Goal: Information Seeking & Learning: Compare options

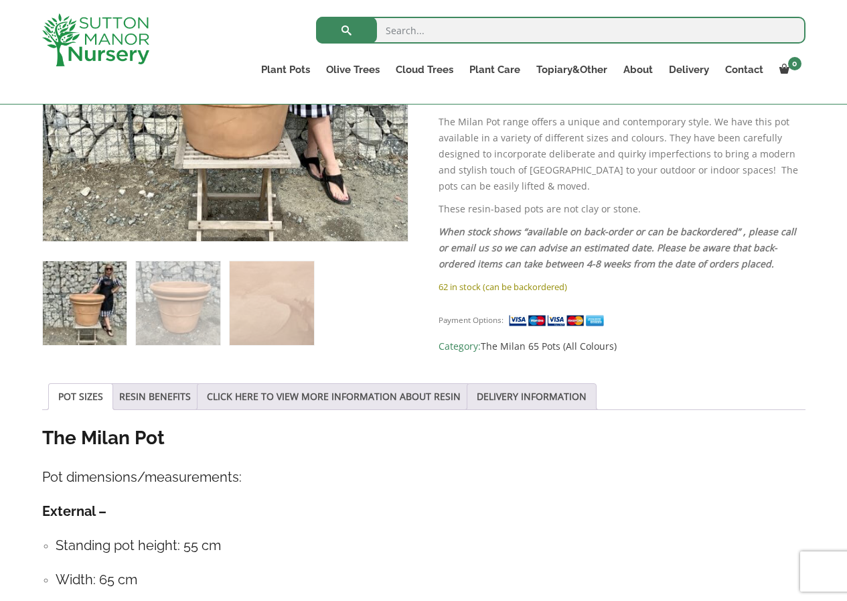
scroll to position [429, 0]
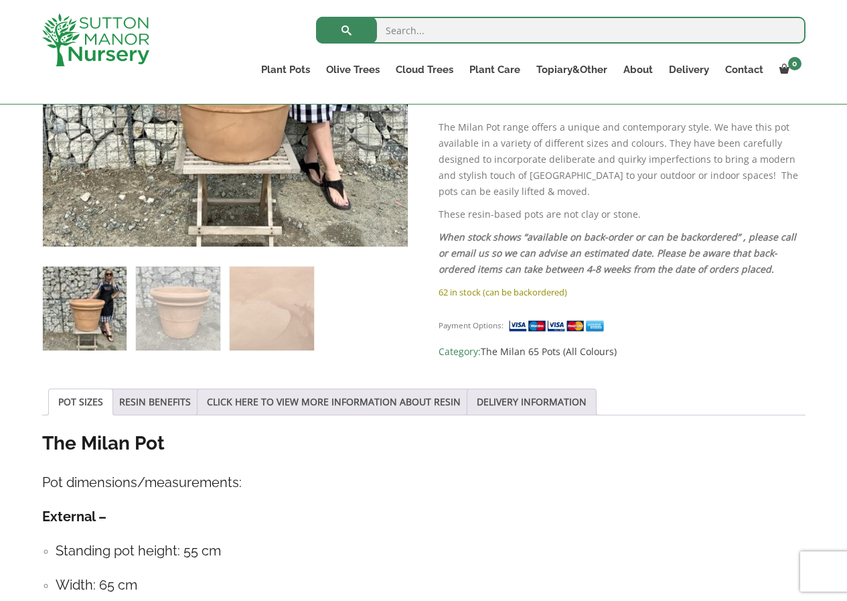
click at [87, 308] on img at bounding box center [85, 308] width 84 height 84
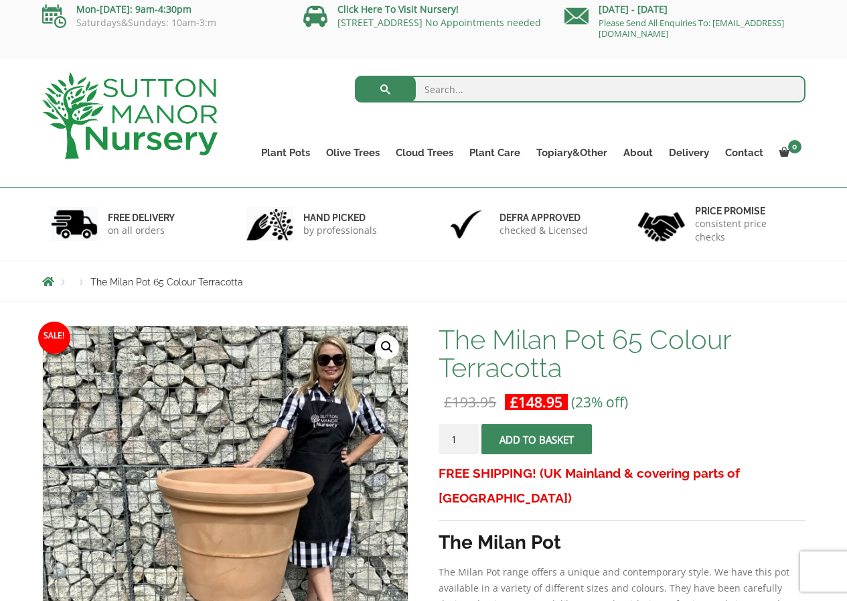
scroll to position [0, 0]
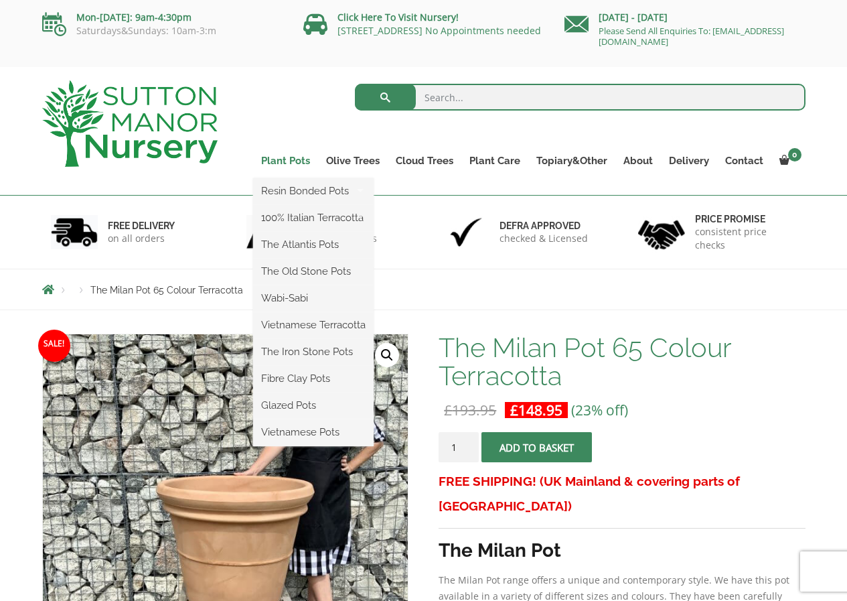
click at [295, 159] on link "Plant Pots" at bounding box center [285, 160] width 65 height 19
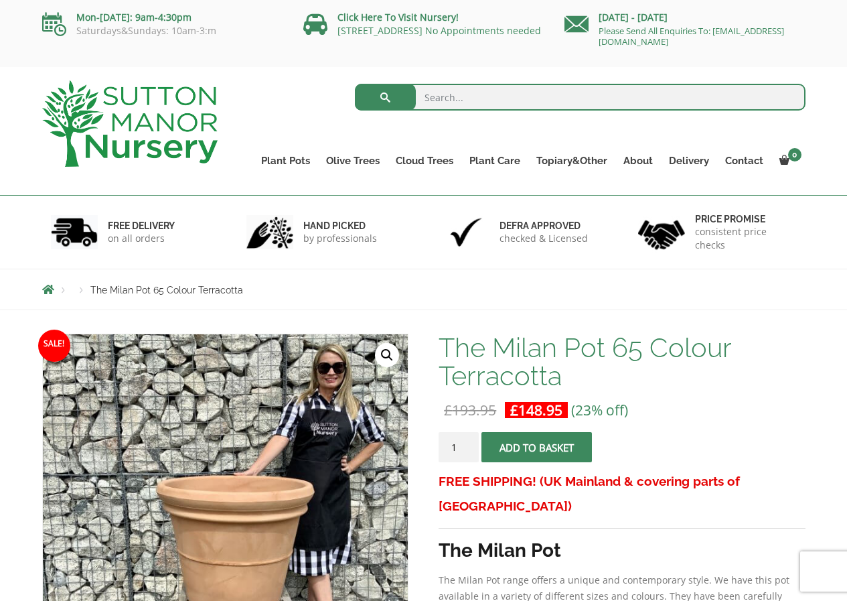
click at [454, 100] on input "search" at bounding box center [580, 97] width 451 height 27
type input "large plant pots"
click at [794, 101] on input "large plant pots" at bounding box center [580, 97] width 451 height 27
click at [789, 98] on input "large plant pots" at bounding box center [580, 97] width 451 height 27
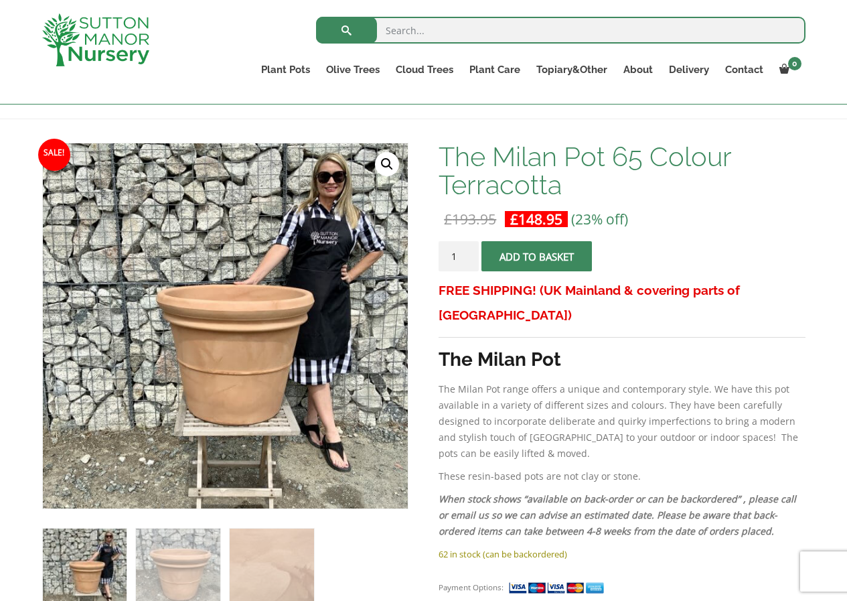
scroll to position [185, 0]
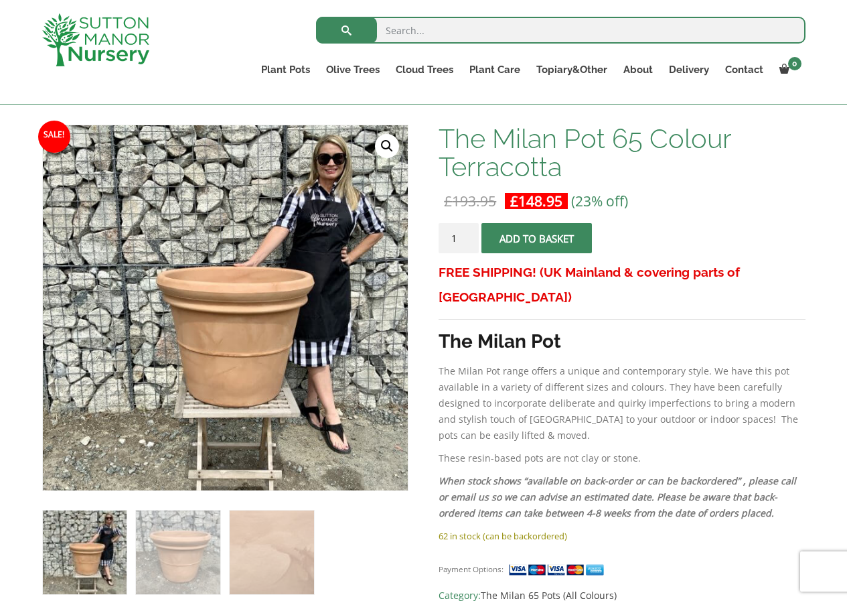
drag, startPoint x: 846, startPoint y: 192, endPoint x: 840, endPoint y: 213, distance: 21.6
click at [481, 330] on strong "The Milan Pot" at bounding box center [500, 341] width 123 height 22
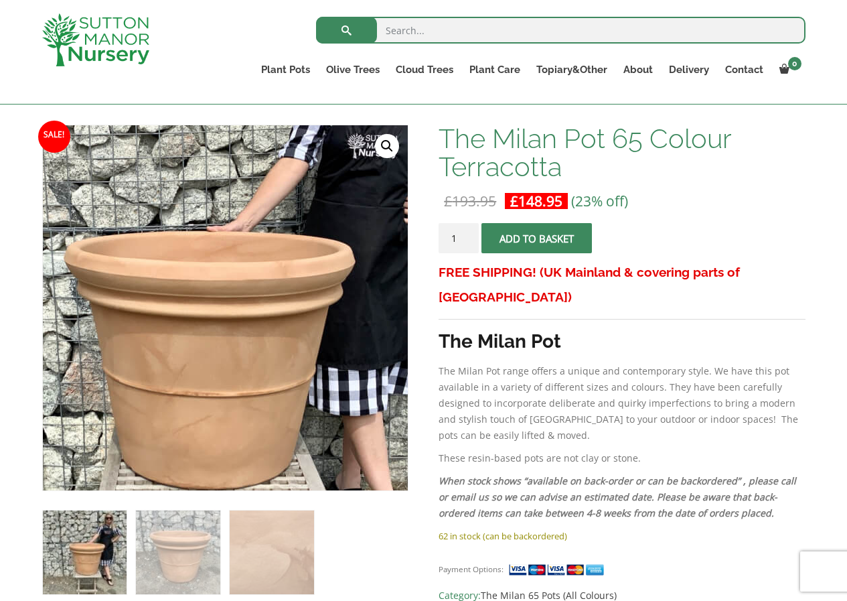
click at [265, 309] on img at bounding box center [192, 308] width 670 height 670
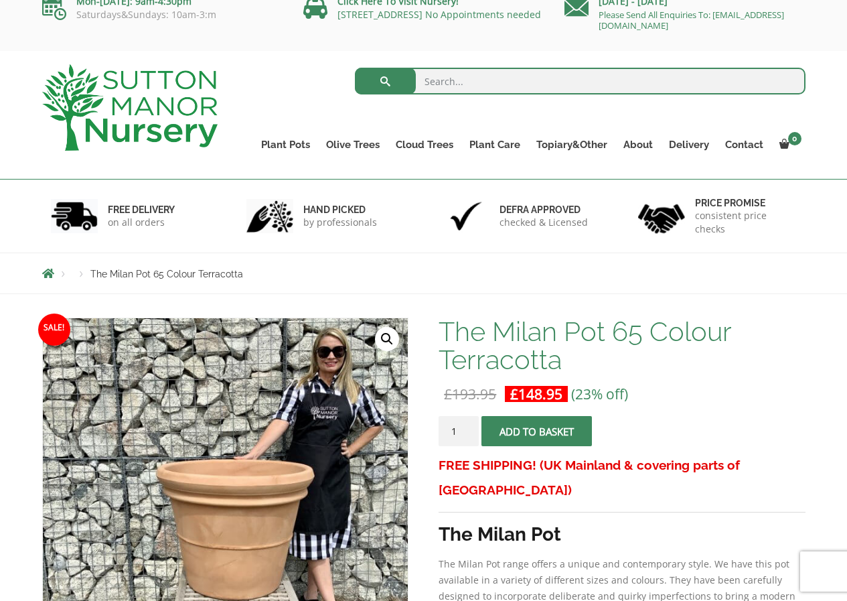
scroll to position [0, 0]
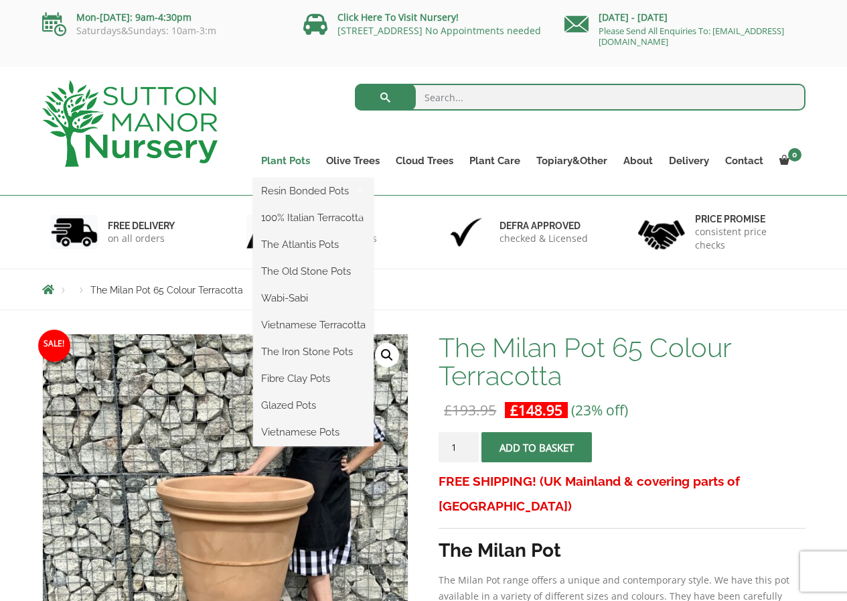
click at [284, 163] on link "Plant Pots" at bounding box center [285, 160] width 65 height 19
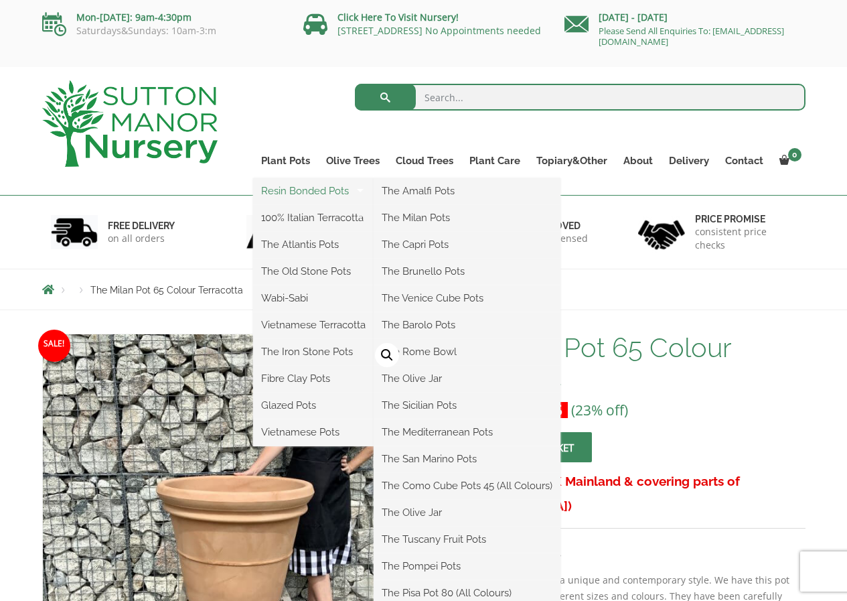
click at [327, 187] on link "Resin Bonded Pots" at bounding box center [313, 191] width 121 height 20
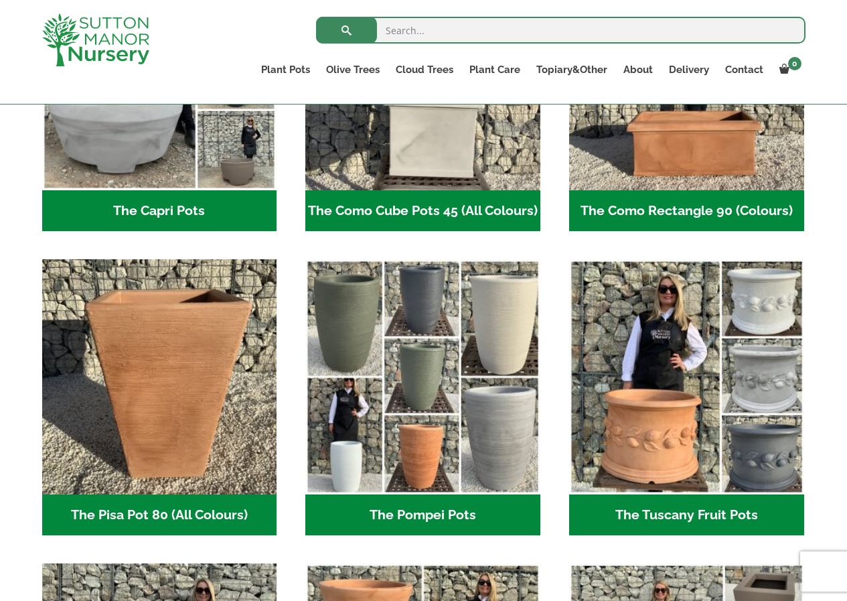
scroll to position [827, 0]
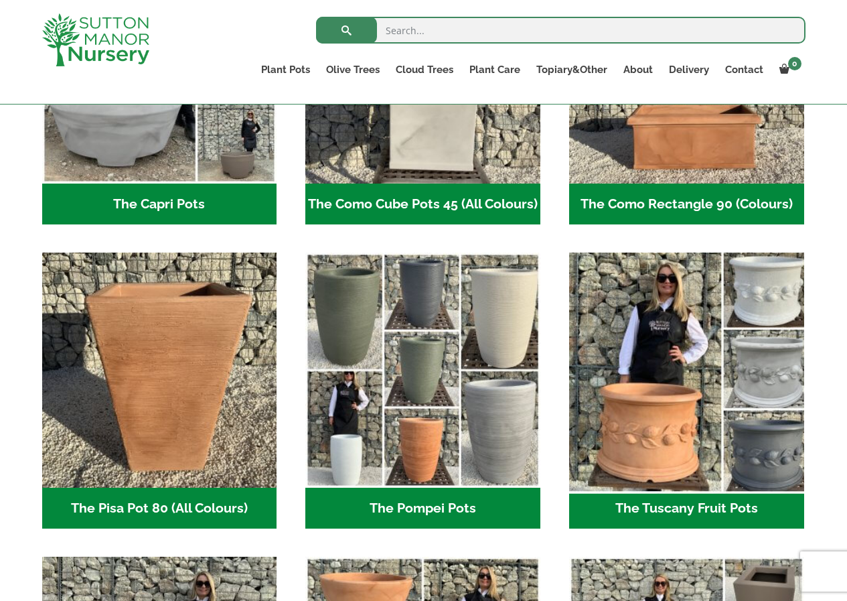
click at [765, 456] on img "Visit product category The Tuscany Fruit Pots" at bounding box center [686, 370] width 246 height 246
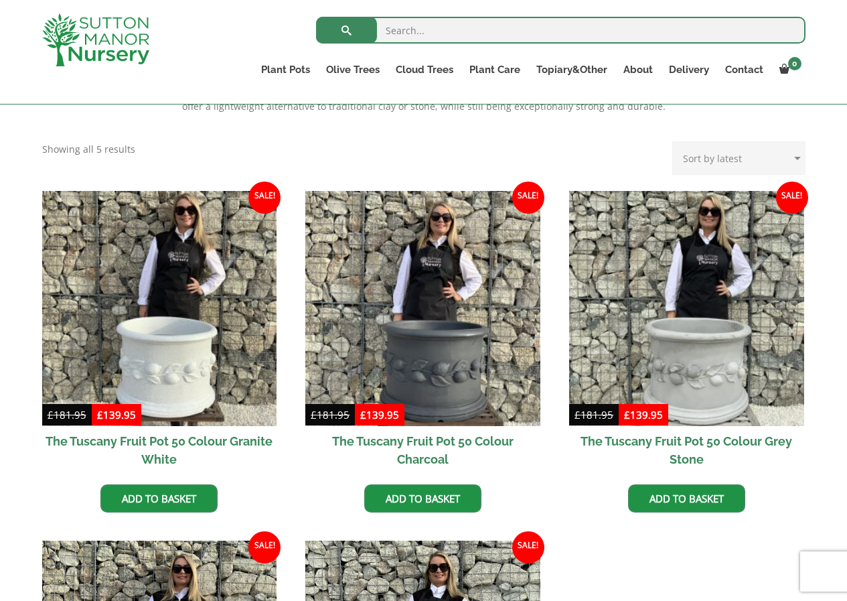
scroll to position [336, 0]
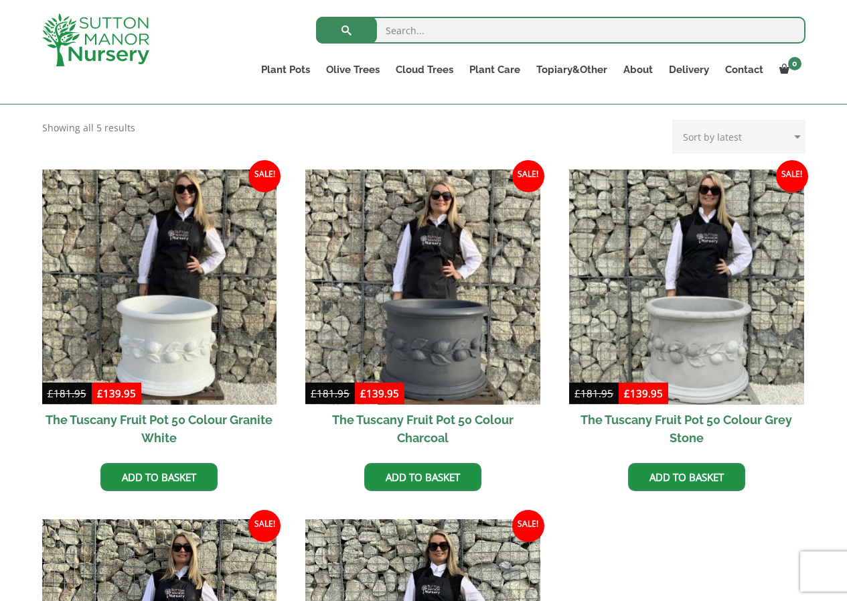
drag, startPoint x: 828, startPoint y: 221, endPoint x: 823, endPoint y: 256, distance: 35.2
click at [823, 256] on div "The Tuscany Fruit Pots are the most traditional Italian-style round bowls, feat…" at bounding box center [423, 468] width 847 height 863
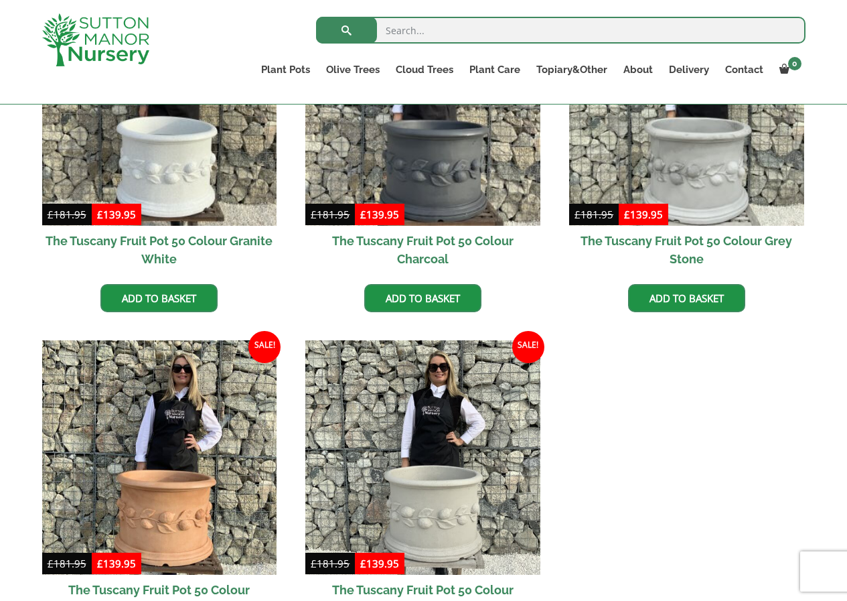
scroll to position [519, 0]
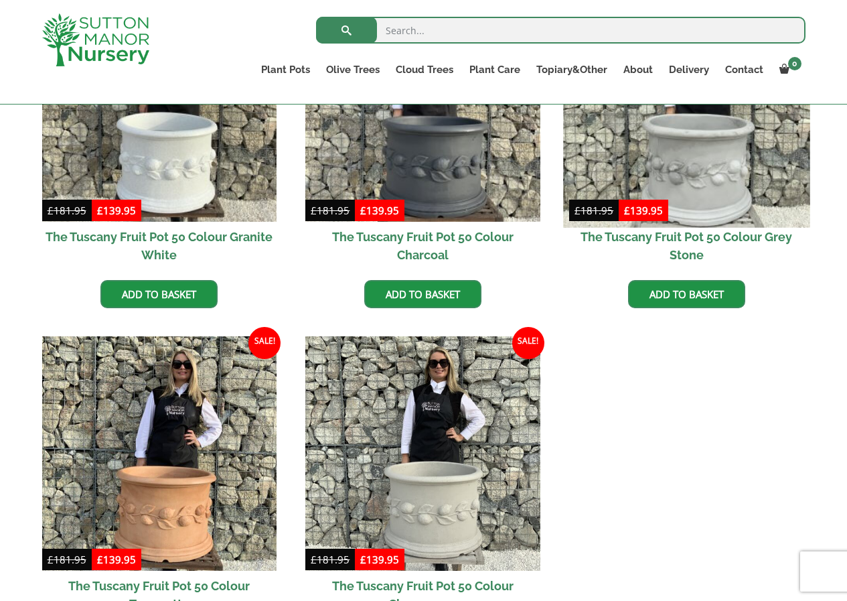
click at [700, 167] on img at bounding box center [686, 104] width 246 height 246
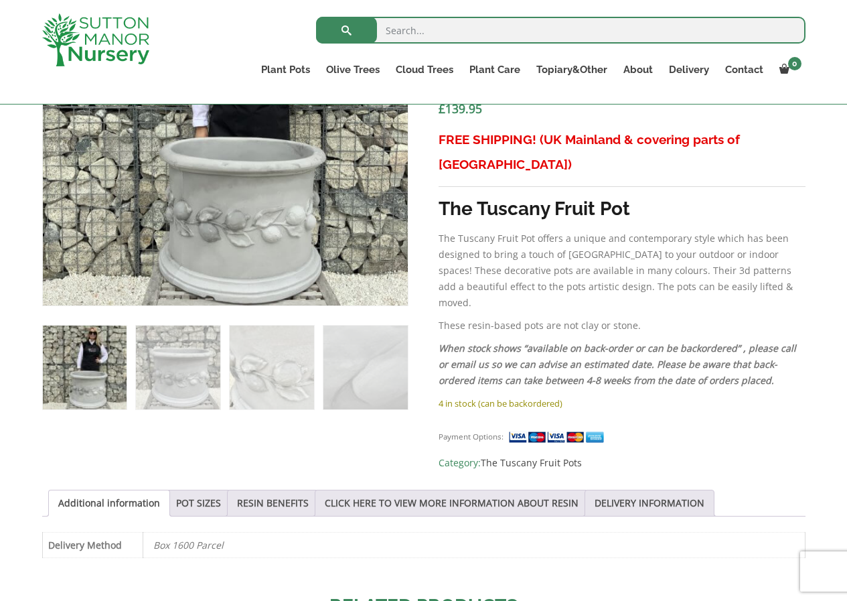
scroll to position [565, 0]
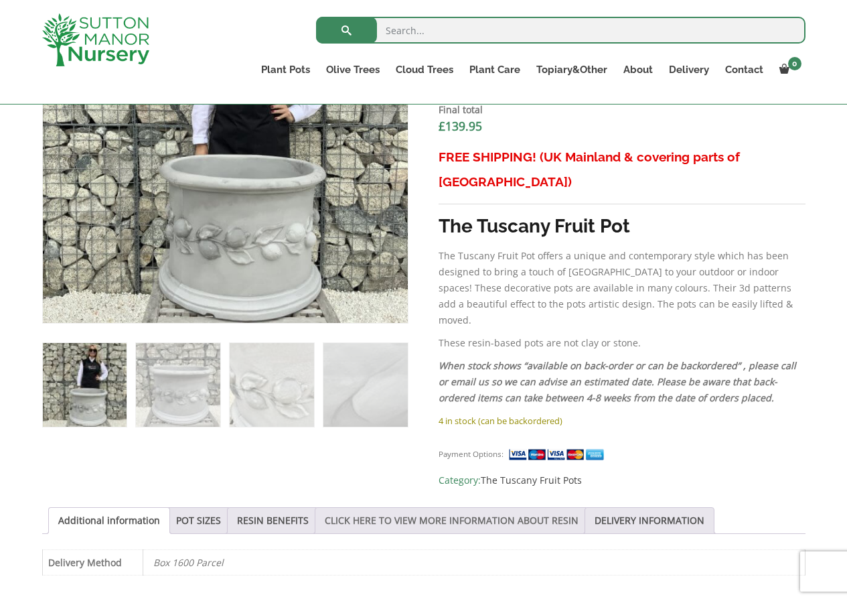
click at [408, 508] on link "CLICK HERE TO VIEW MORE INFORMATION ABOUT RESIN" at bounding box center [452, 520] width 254 height 25
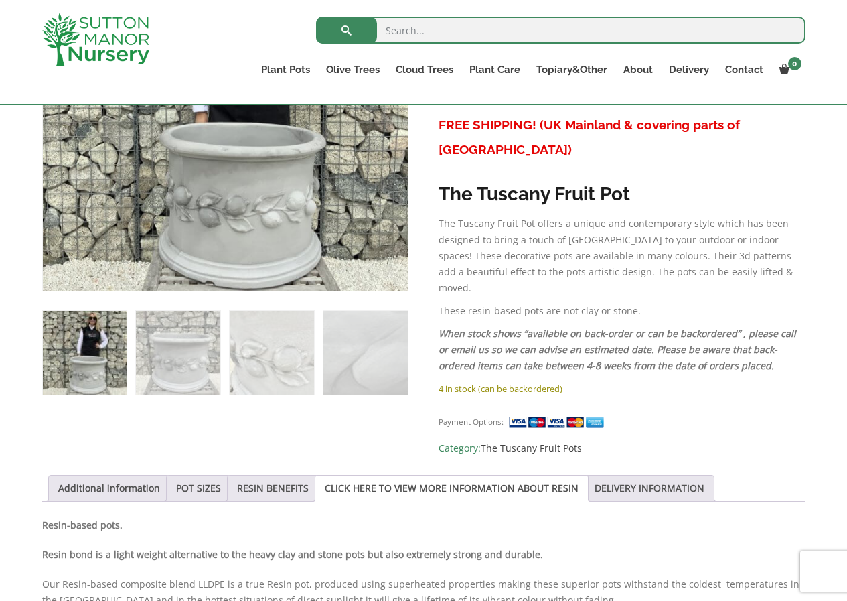
scroll to position [603, 0]
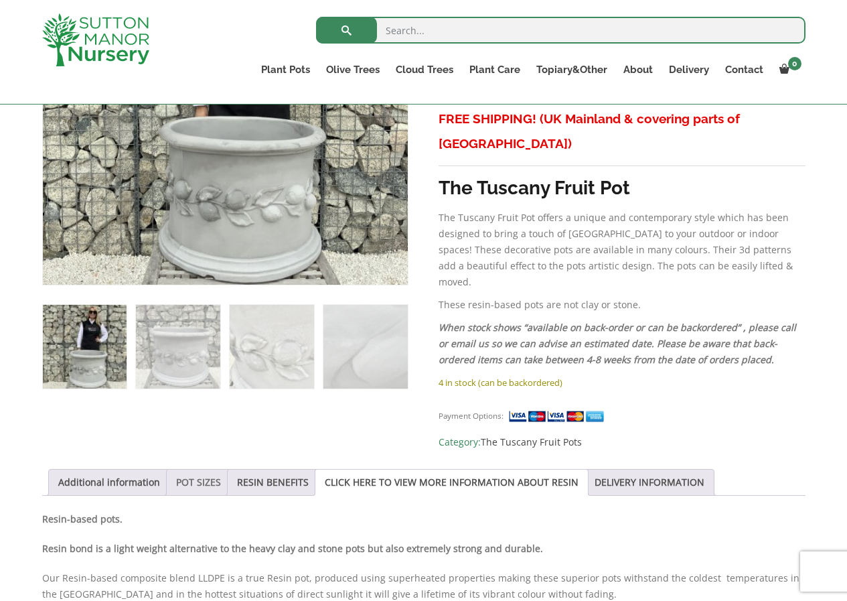
click at [185, 469] on link "POT SIZES" at bounding box center [198, 481] width 45 height 25
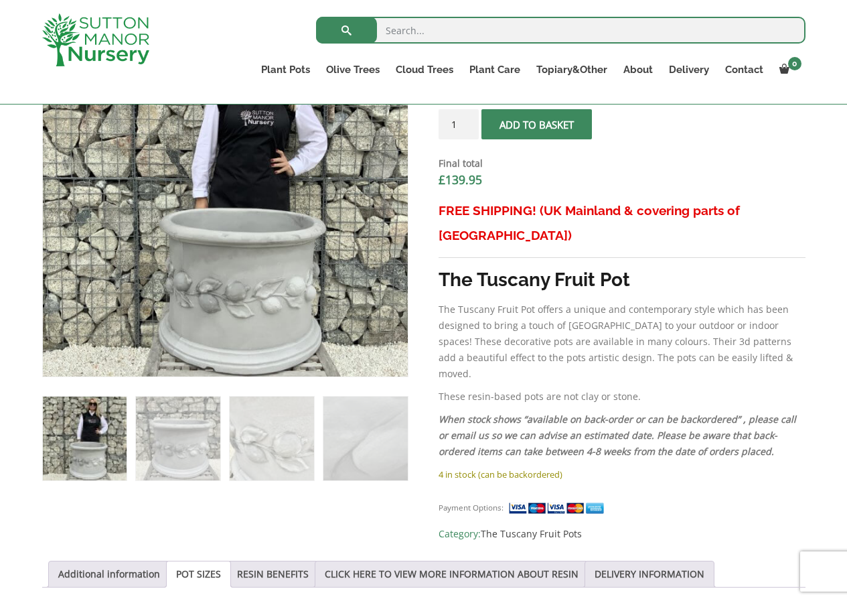
scroll to position [499, 0]
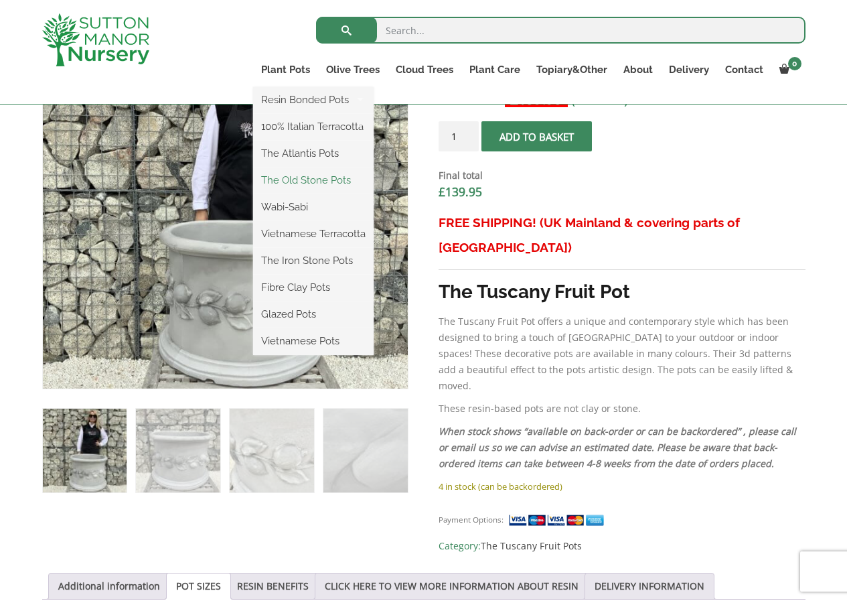
click at [301, 175] on link "The Old Stone Pots" at bounding box center [313, 180] width 121 height 20
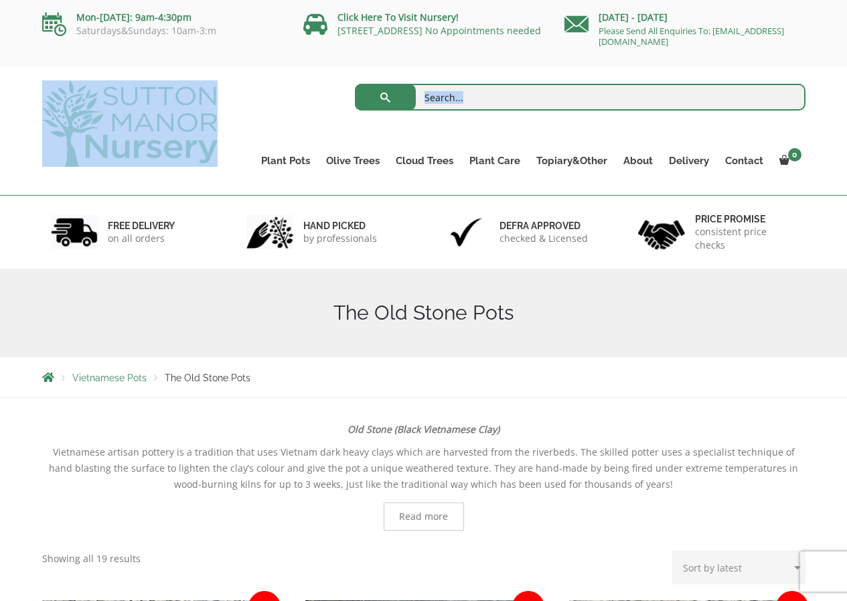
drag, startPoint x: 839, startPoint y: 128, endPoint x: 807, endPoint y: 181, distance: 61.9
click at [807, 181] on div "Search for: Plant Pots Resin Bonded Pots The Amalfi Pots The Milan Pots The Cap…" at bounding box center [423, 131] width 847 height 129
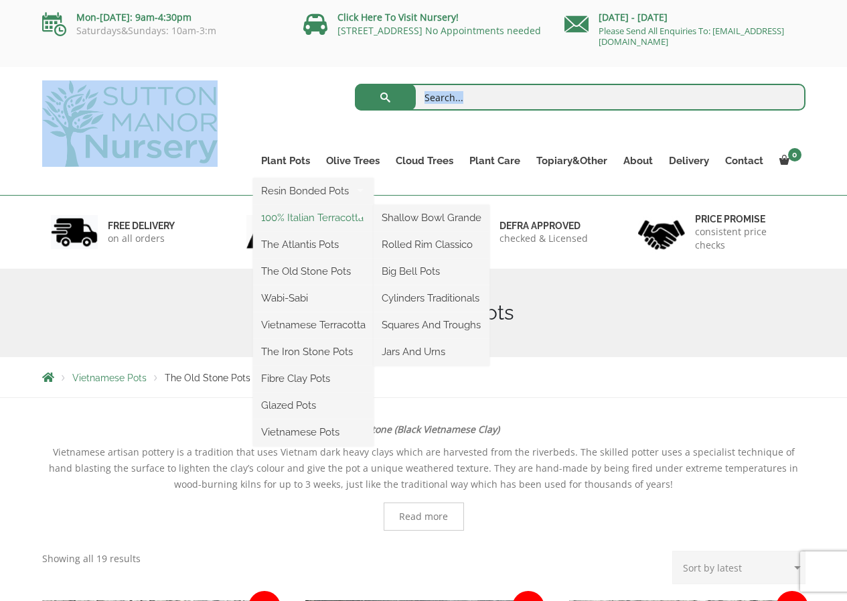
click at [298, 214] on link "100% Italian Terracotta" at bounding box center [313, 218] width 121 height 20
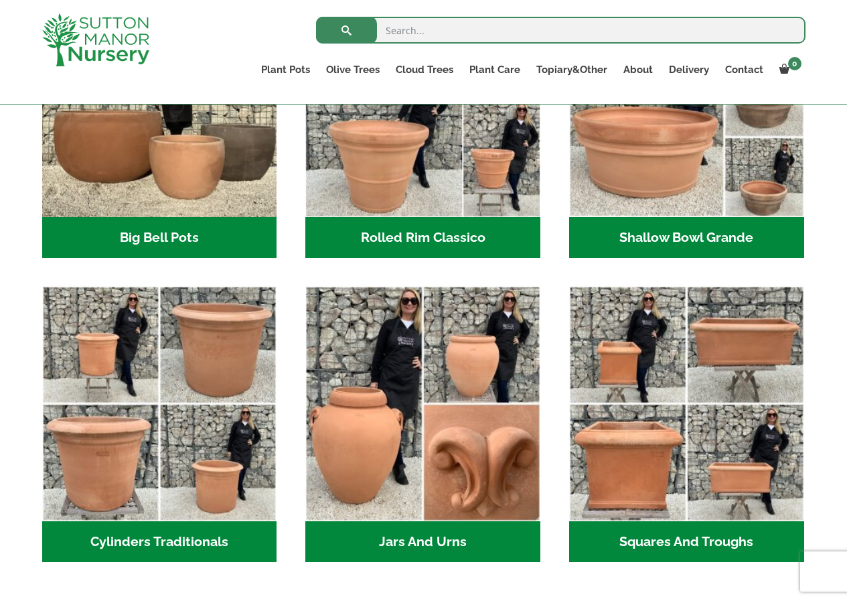
scroll to position [546, 0]
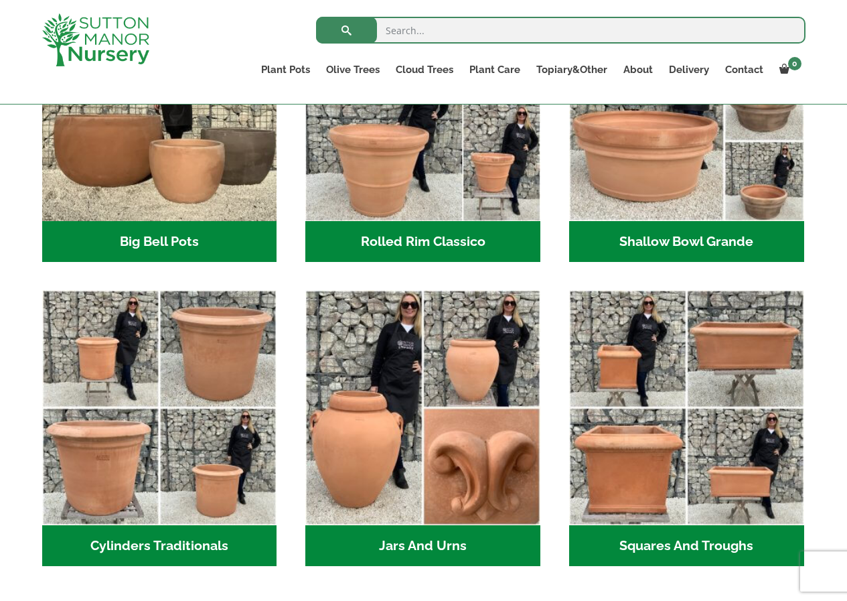
click at [696, 542] on h2 "Squares And Troughs (2)" at bounding box center [686, 546] width 235 height 42
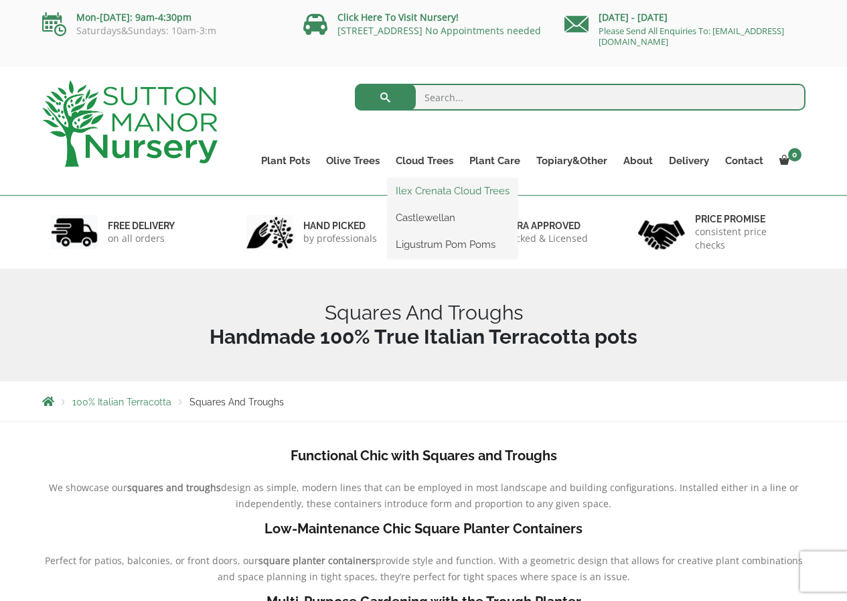
click at [433, 187] on link "Ilex Crenata Cloud Trees" at bounding box center [453, 191] width 130 height 20
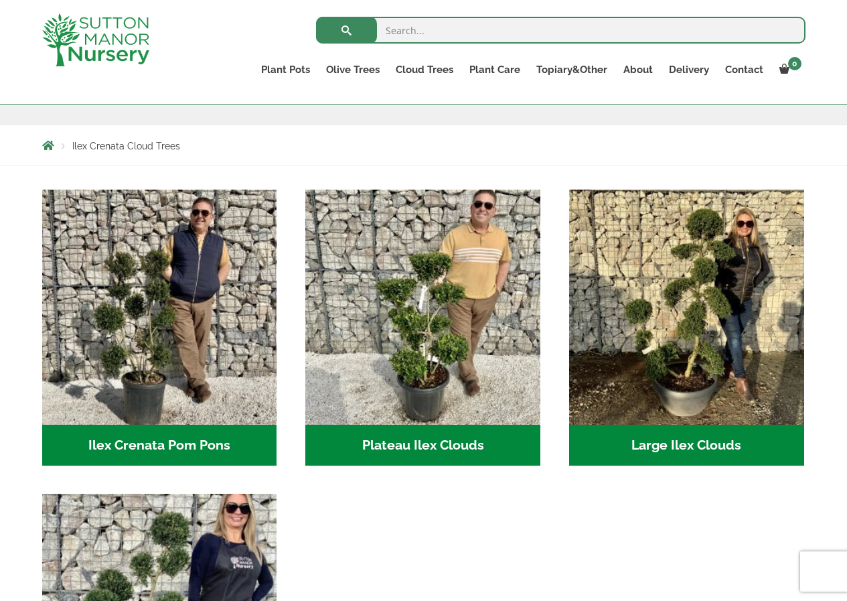
scroll to position [212, 0]
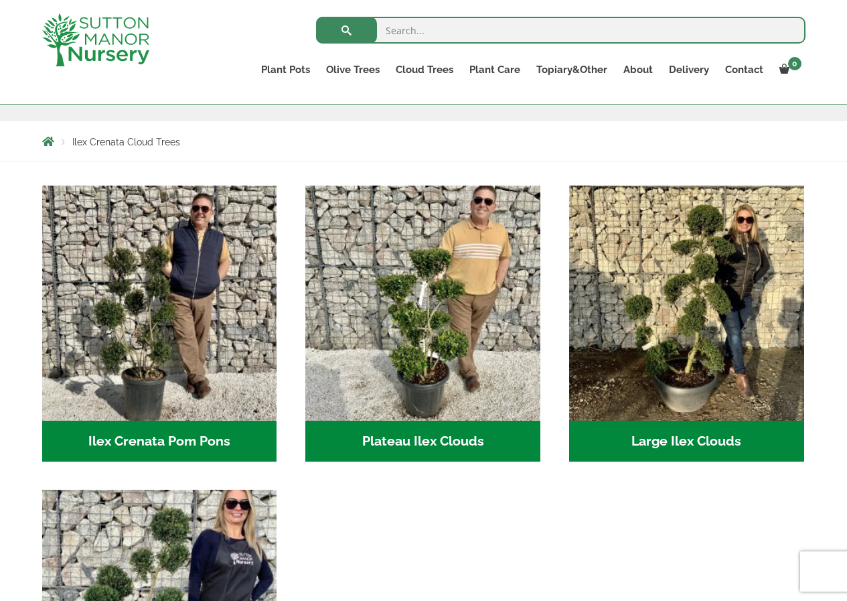
drag, startPoint x: 844, startPoint y: 234, endPoint x: 847, endPoint y: 309, distance: 74.4
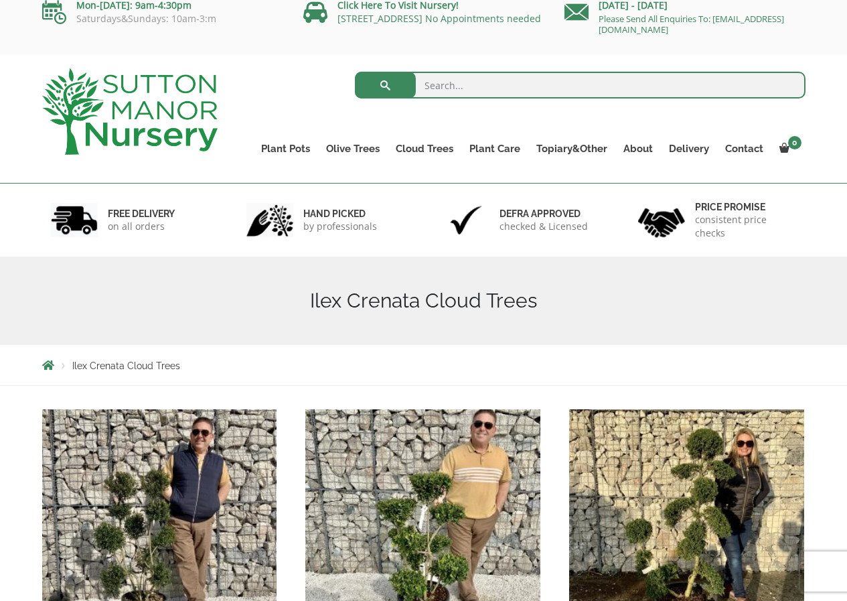
scroll to position [0, 0]
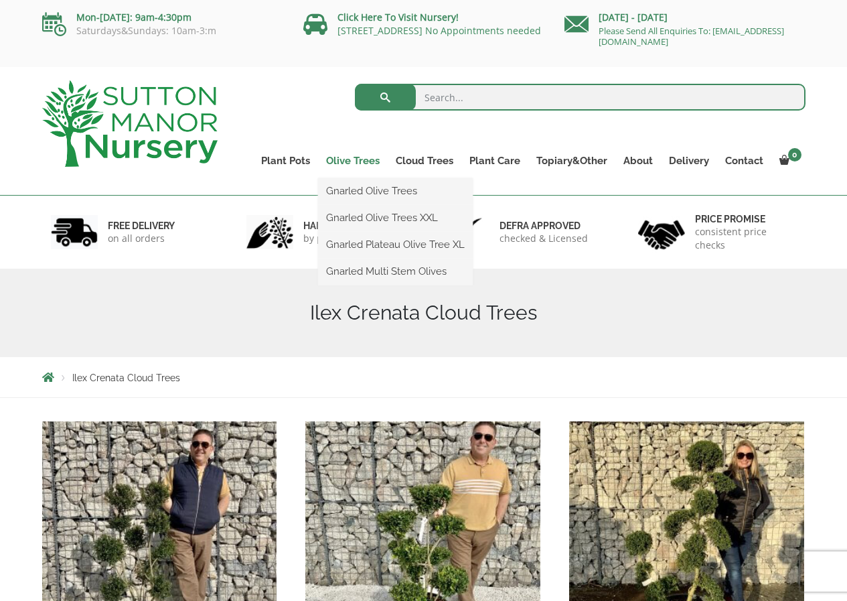
click at [349, 159] on link "Olive Trees" at bounding box center [353, 160] width 70 height 19
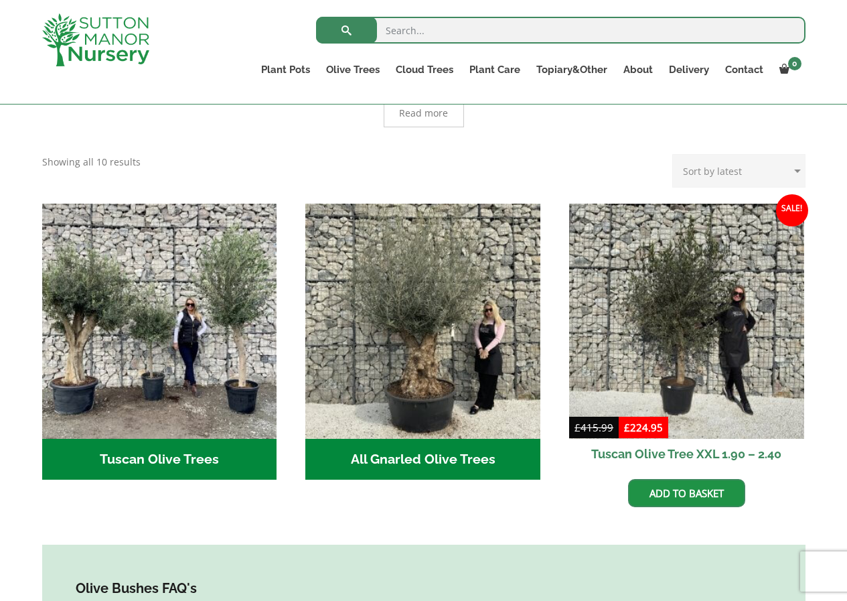
scroll to position [442, 0]
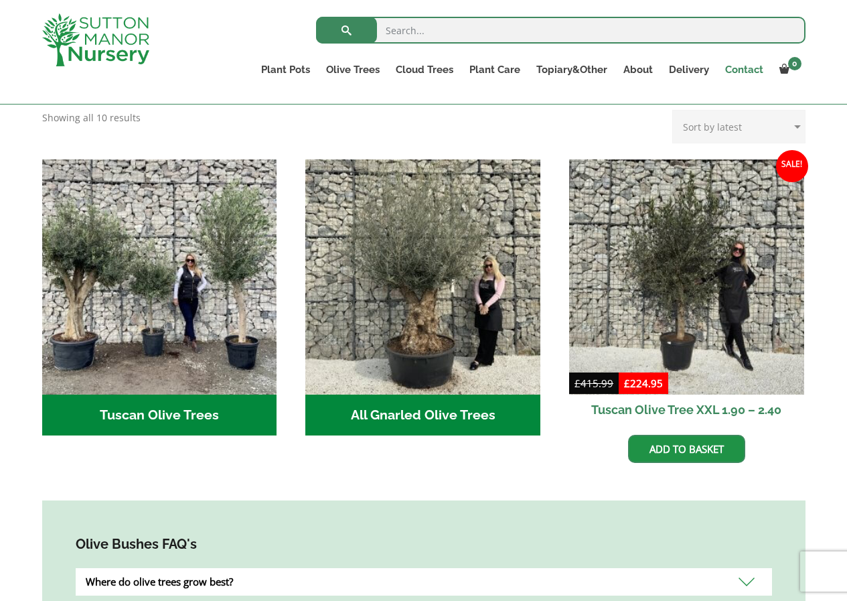
click at [744, 72] on link "Contact" at bounding box center [744, 69] width 54 height 19
